Goal: Information Seeking & Learning: Learn about a topic

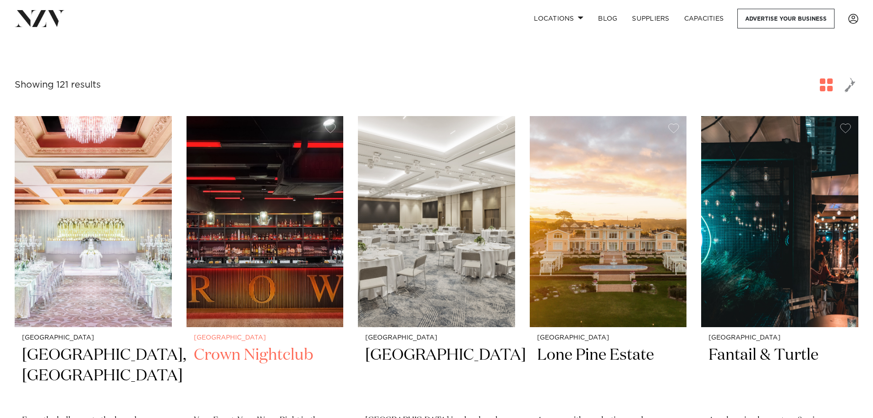
scroll to position [183, 0]
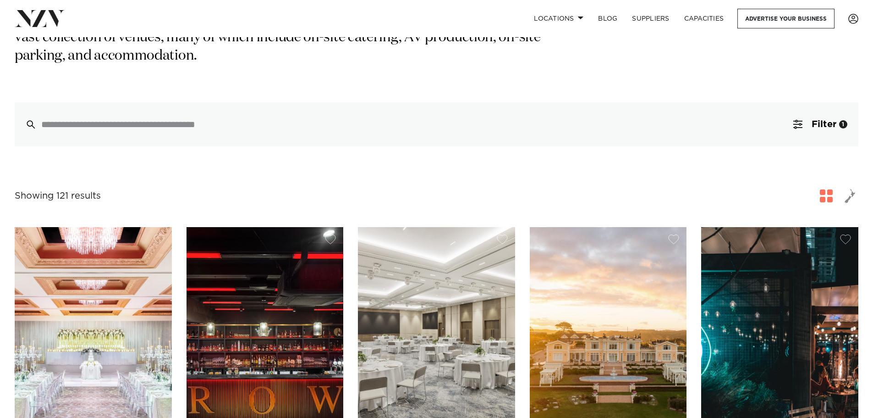
click at [817, 188] on div "Showing 121 results for Auckland Venues" at bounding box center [437, 196] width 844 height 17
click at [825, 189] on span "button" at bounding box center [826, 195] width 13 height 13
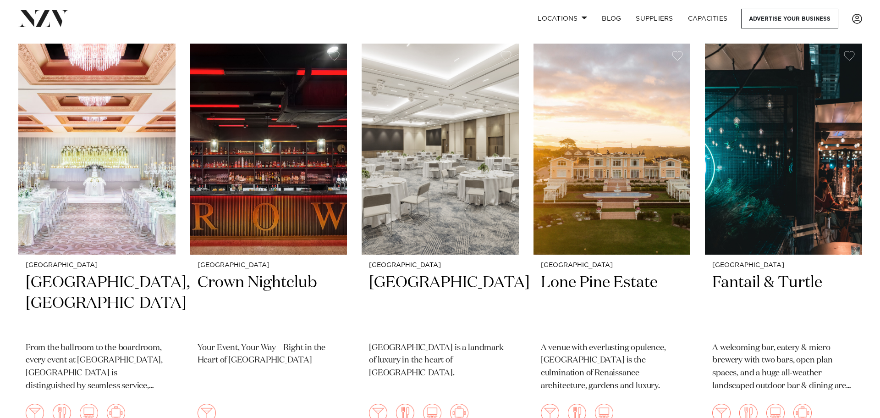
scroll to position [0, 0]
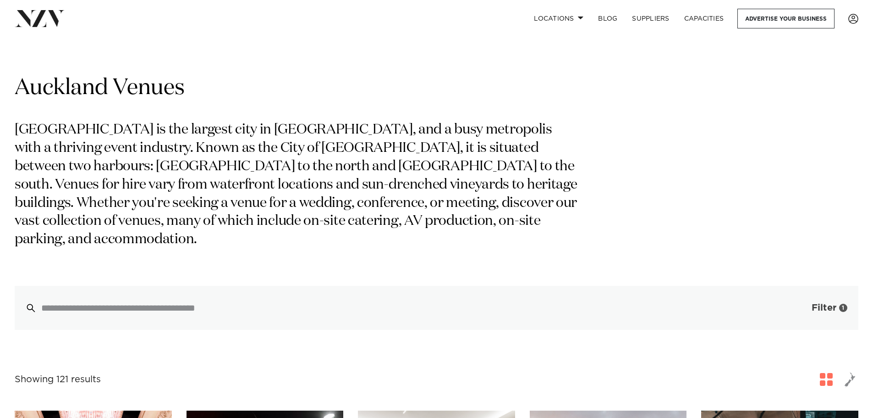
click at [795, 296] on button "Filter 1" at bounding box center [821, 308] width 76 height 44
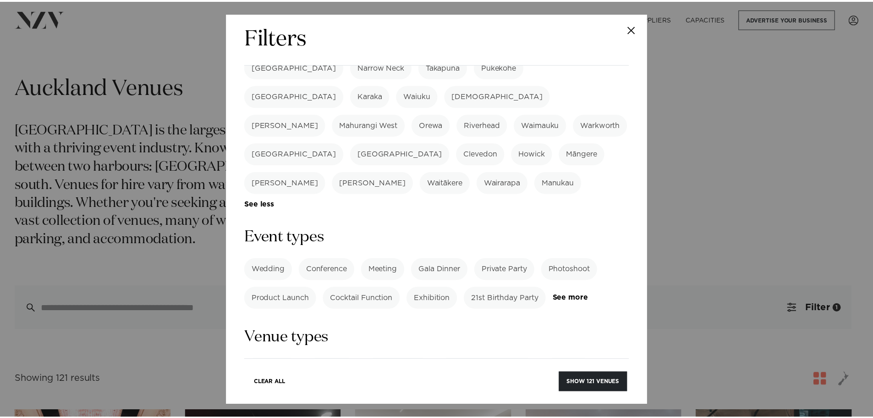
scroll to position [268, 0]
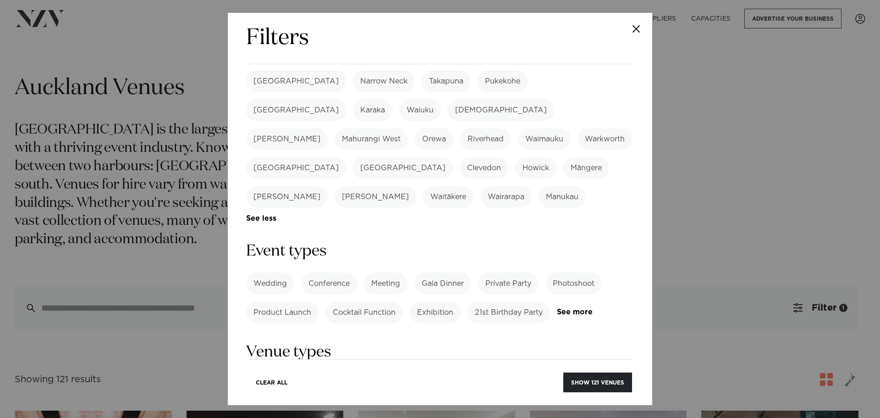
click at [333, 272] on label "Conference" at bounding box center [329, 283] width 56 height 22
click at [607, 386] on button "Show 83 venues" at bounding box center [598, 382] width 68 height 20
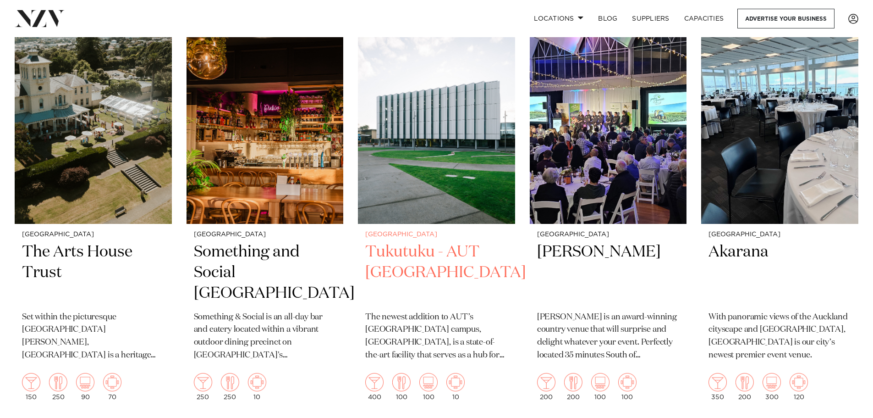
scroll to position [3668, 0]
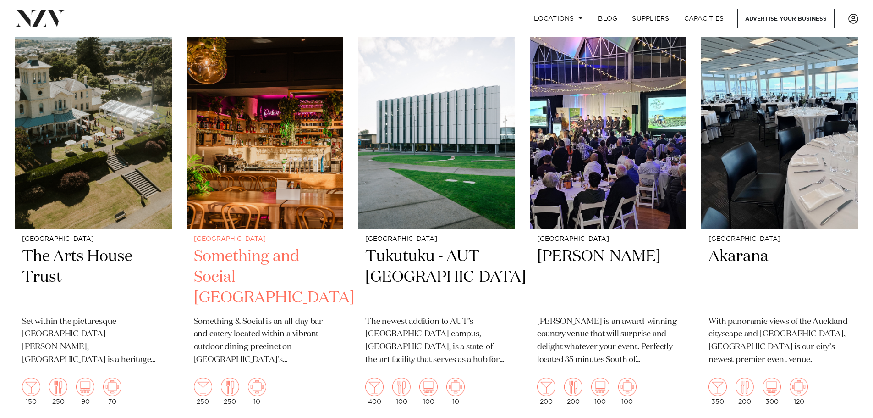
click at [229, 92] on img at bounding box center [265, 122] width 157 height 211
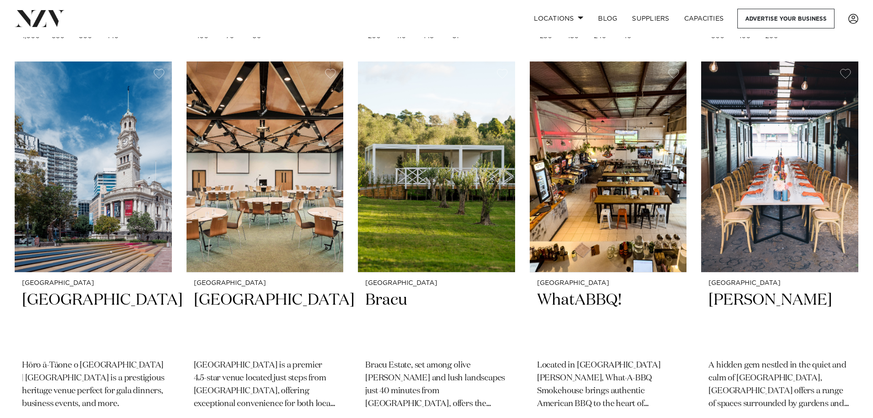
scroll to position [5761, 0]
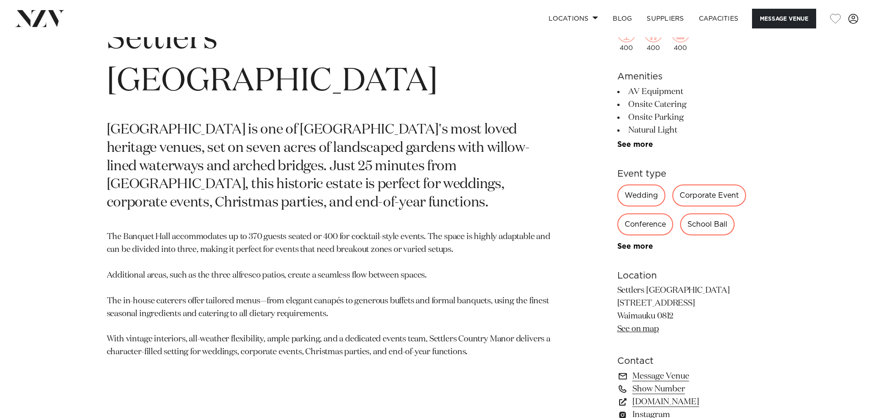
scroll to position [550, 0]
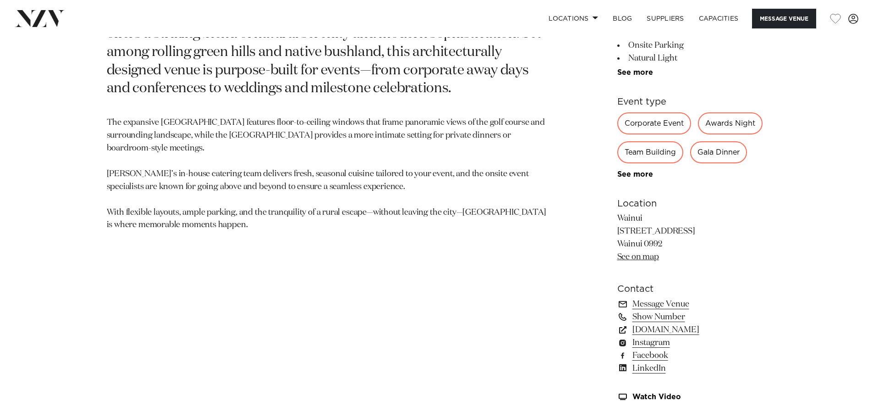
scroll to position [550, 0]
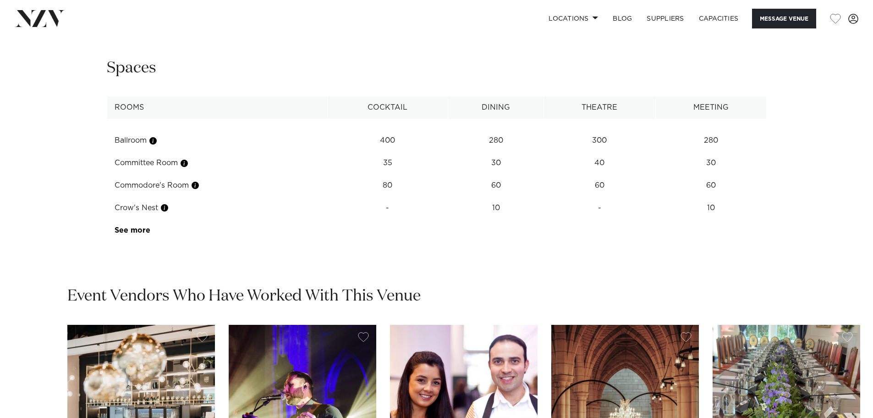
scroll to position [1284, 0]
click at [138, 227] on td "See more" at bounding box center [150, 230] width 87 height 22
click at [138, 232] on link "See more" at bounding box center [151, 229] width 72 height 7
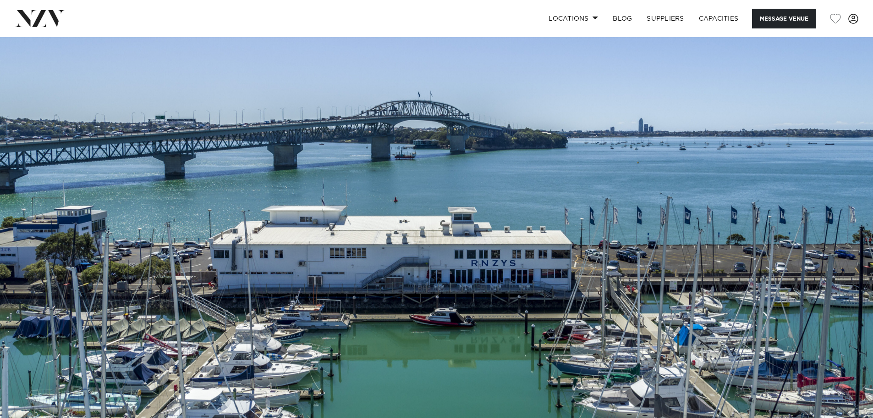
scroll to position [0, 0]
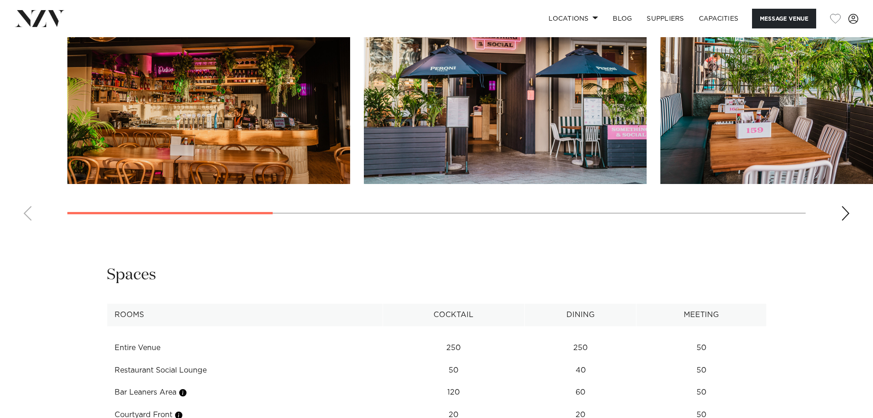
scroll to position [849, 0]
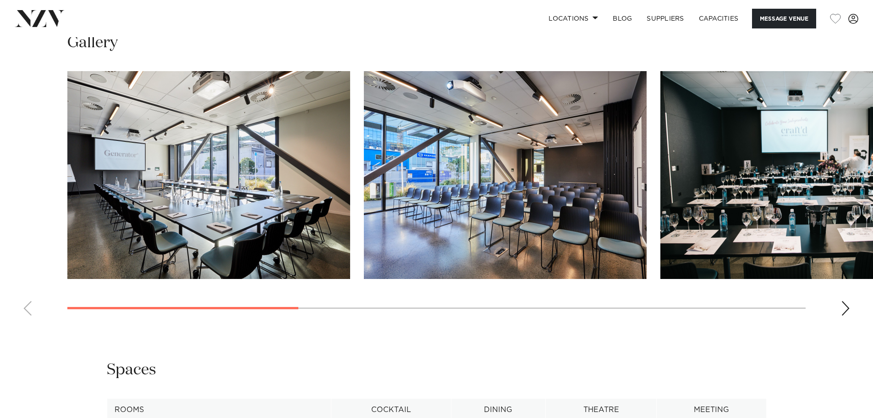
scroll to position [917, 0]
click at [842, 306] on div "Next slide" at bounding box center [845, 307] width 9 height 15
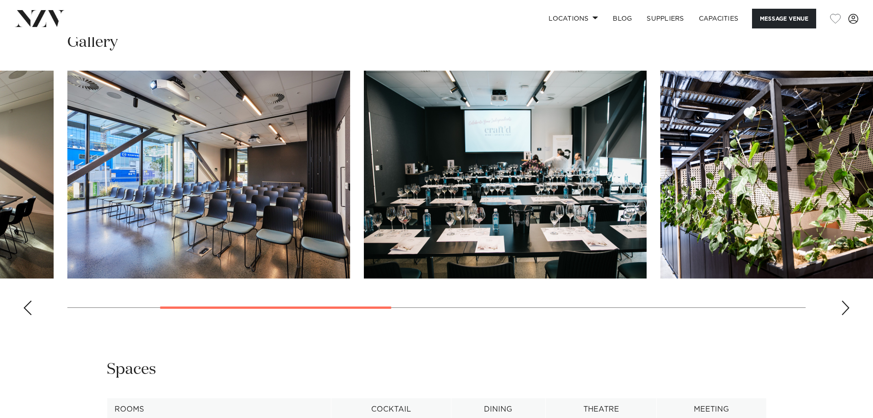
click at [843, 306] on div "Next slide" at bounding box center [845, 307] width 9 height 15
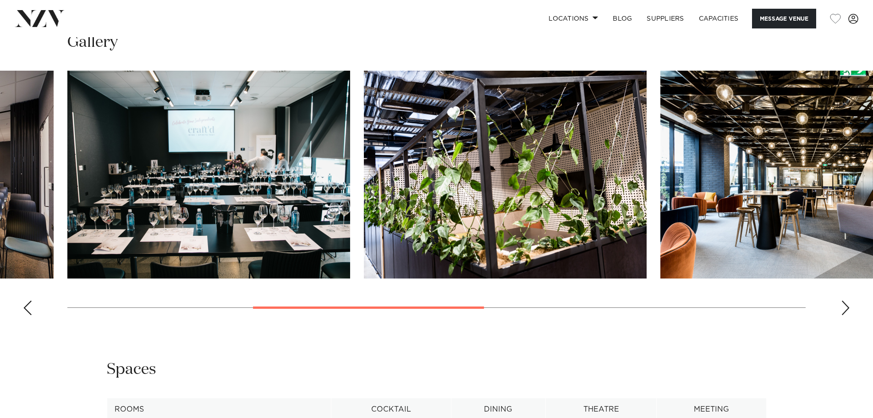
click at [844, 309] on div "Next slide" at bounding box center [845, 307] width 9 height 15
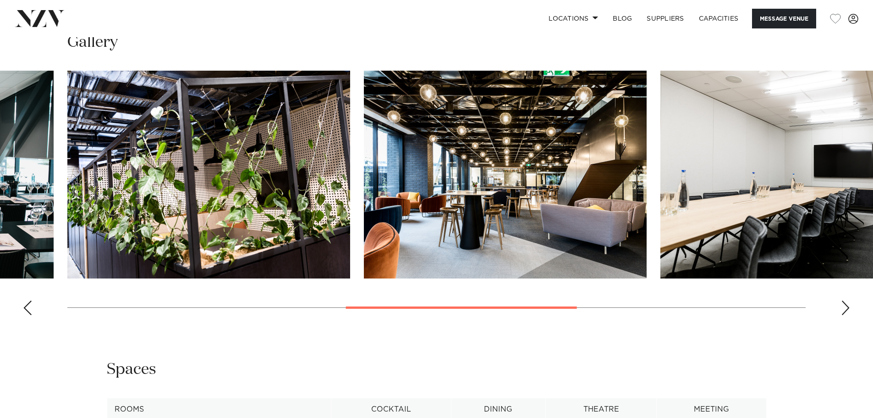
click at [846, 312] on div "Next slide" at bounding box center [845, 307] width 9 height 15
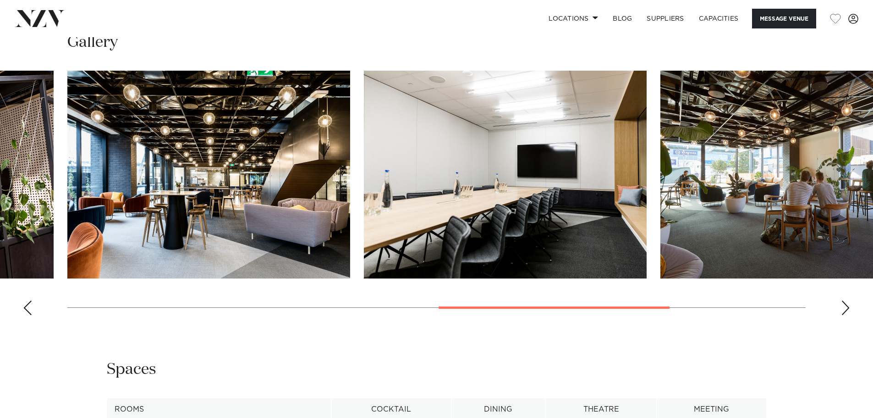
click at [846, 313] on div "Next slide" at bounding box center [845, 307] width 9 height 15
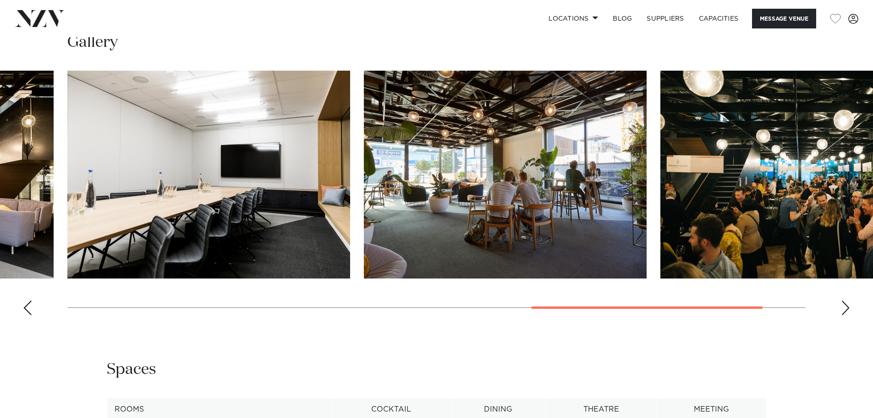
click at [846, 313] on div "Next slide" at bounding box center [845, 307] width 9 height 15
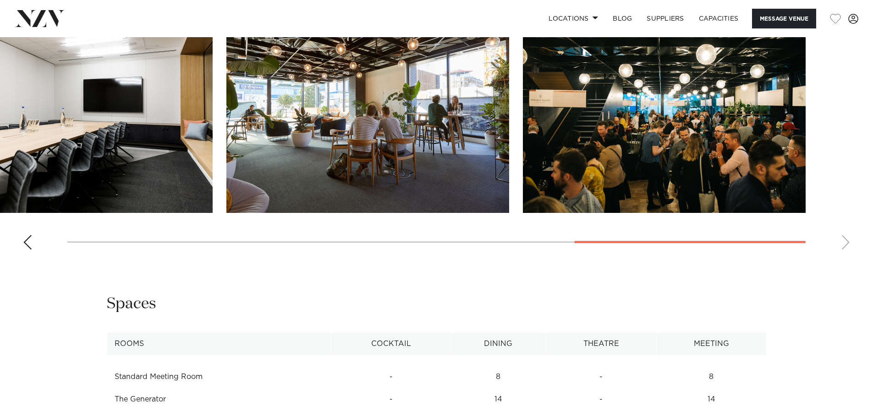
scroll to position [1284, 0]
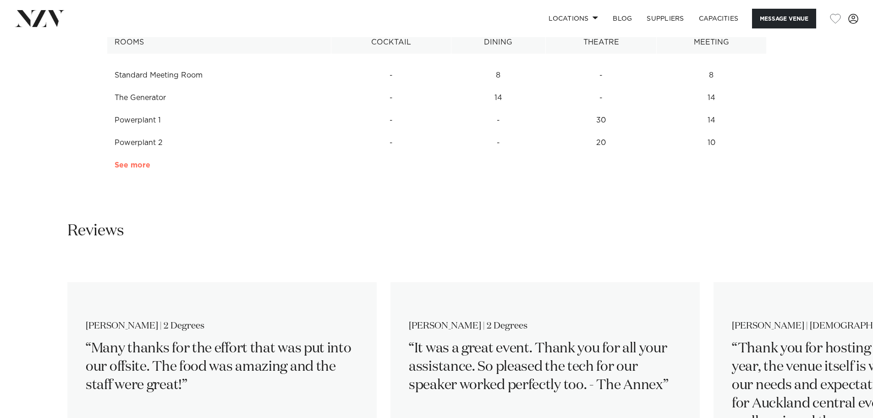
click at [121, 165] on link "See more" at bounding box center [151, 164] width 72 height 7
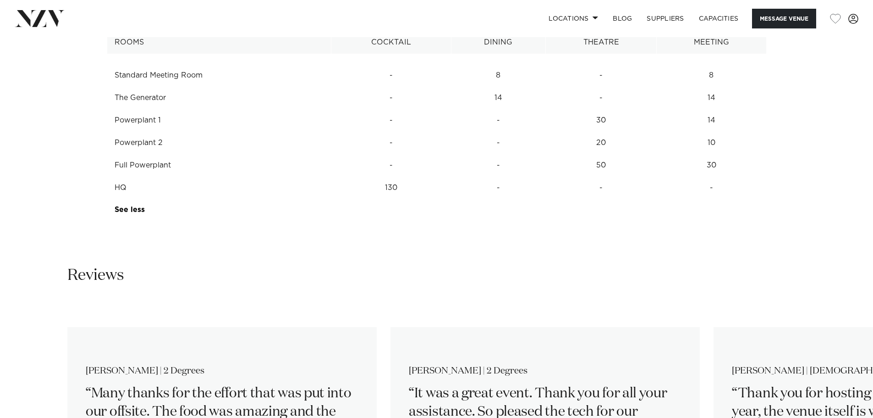
scroll to position [1467, 0]
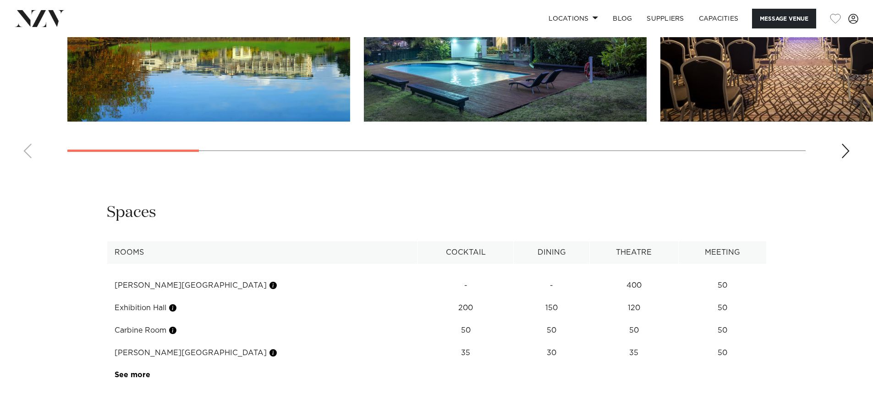
scroll to position [917, 0]
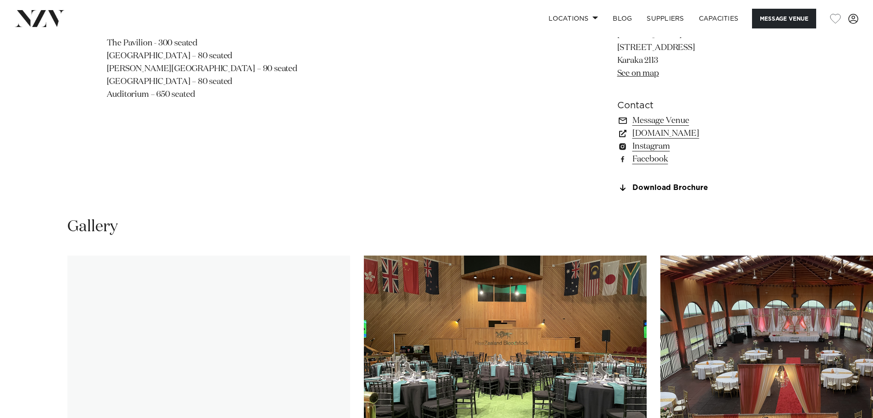
scroll to position [734, 0]
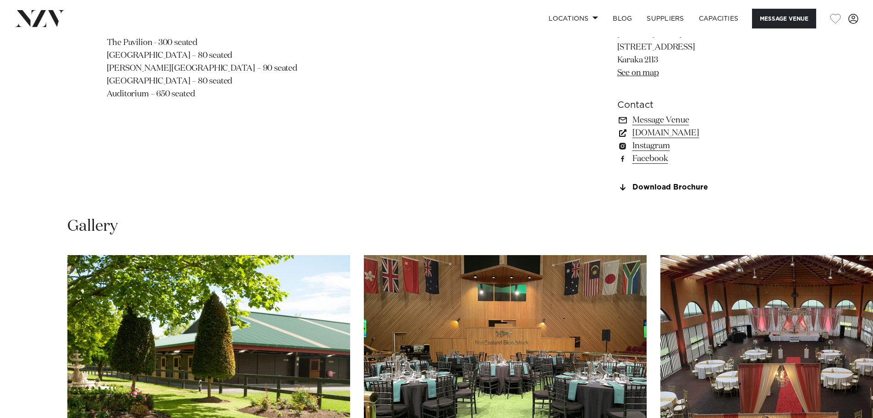
click at [667, 131] on link "[DOMAIN_NAME]" at bounding box center [692, 133] width 149 height 13
